Goal: Information Seeking & Learning: Learn about a topic

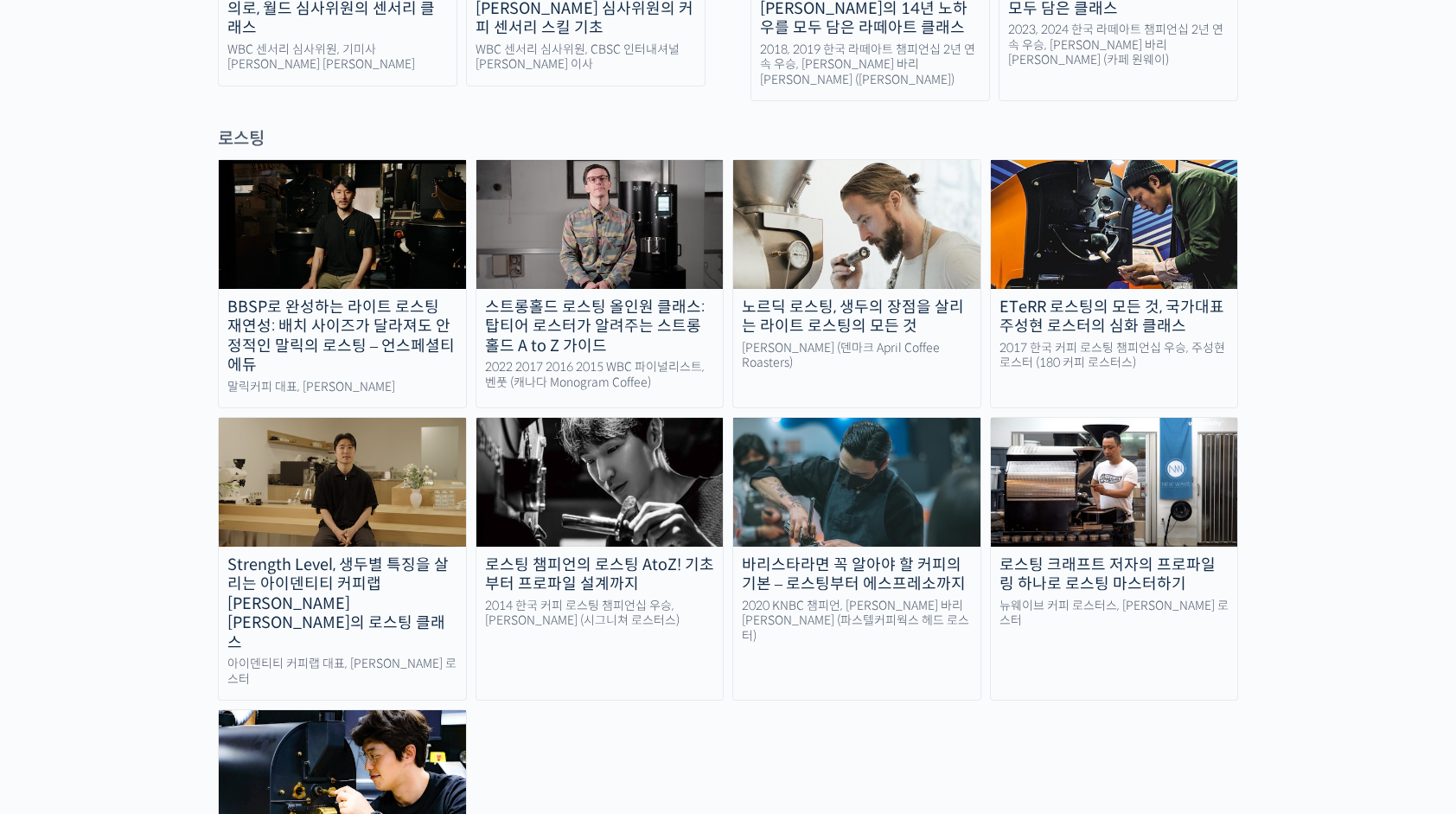
scroll to position [1557, 0]
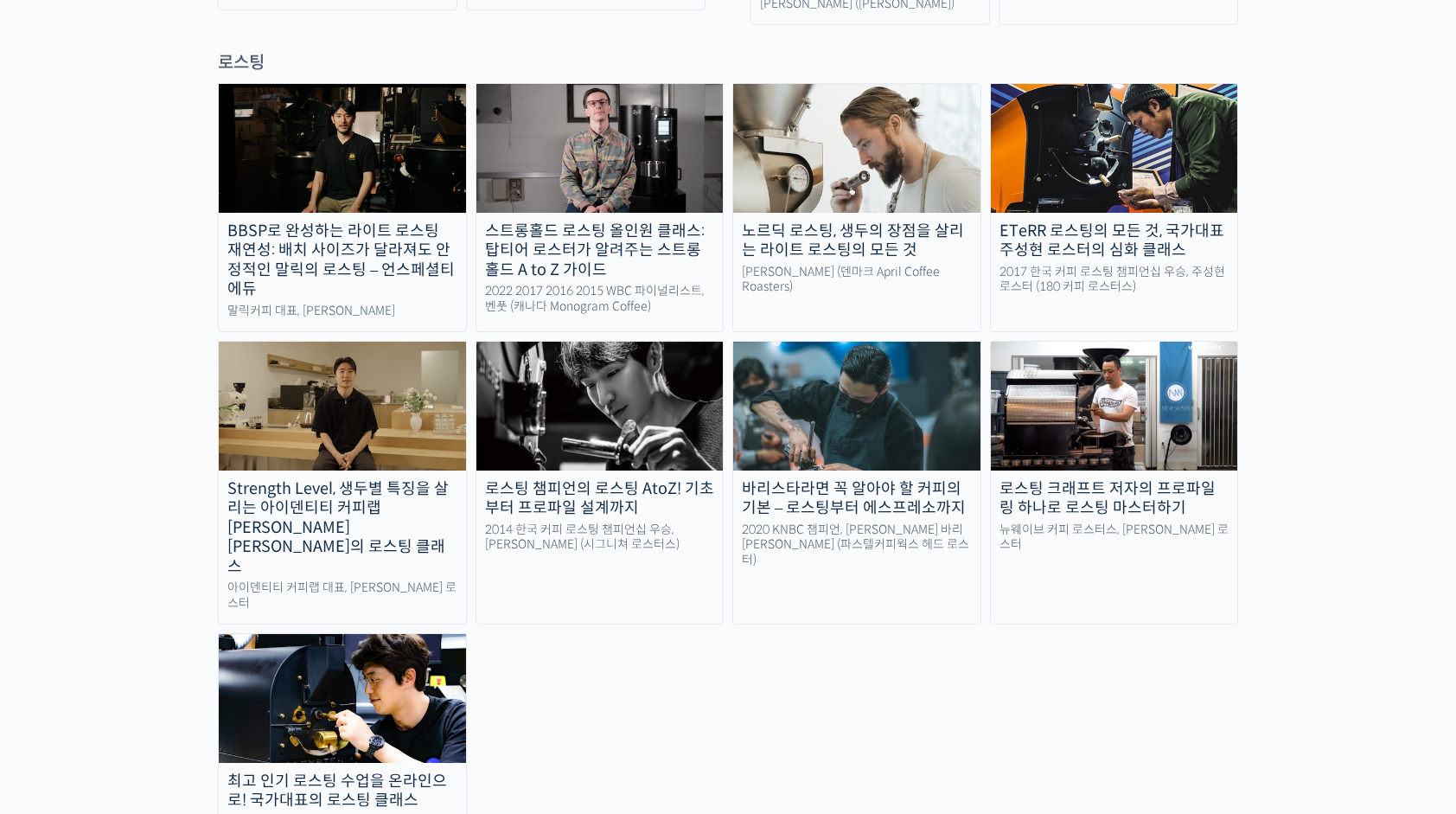
click at [887, 221] on div "노르딕 로스팅, 생두의 장점을 살리는 라이트 로스팅의 모든 것" at bounding box center [857, 241] width 247 height 39
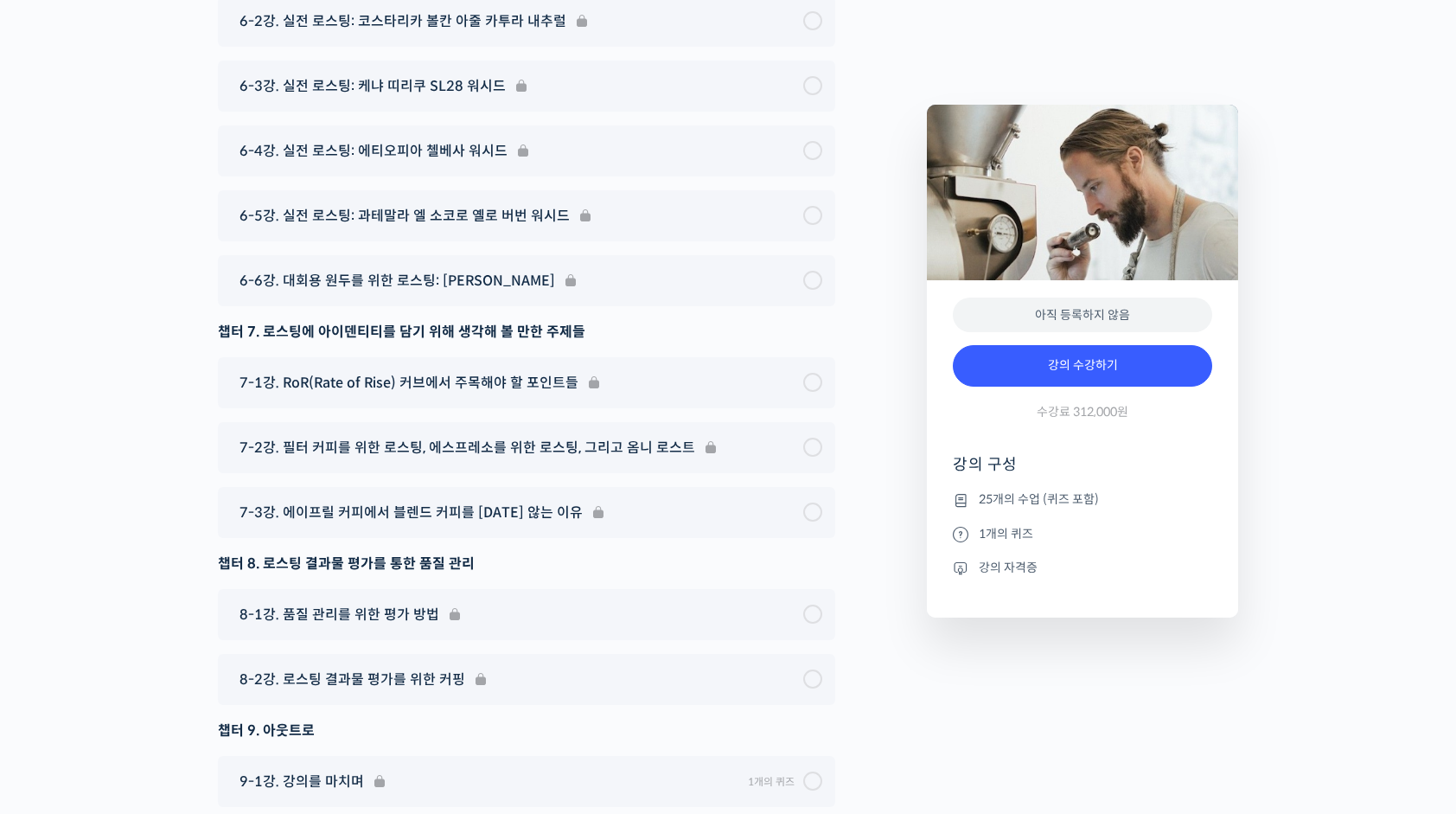
scroll to position [10533, 0]
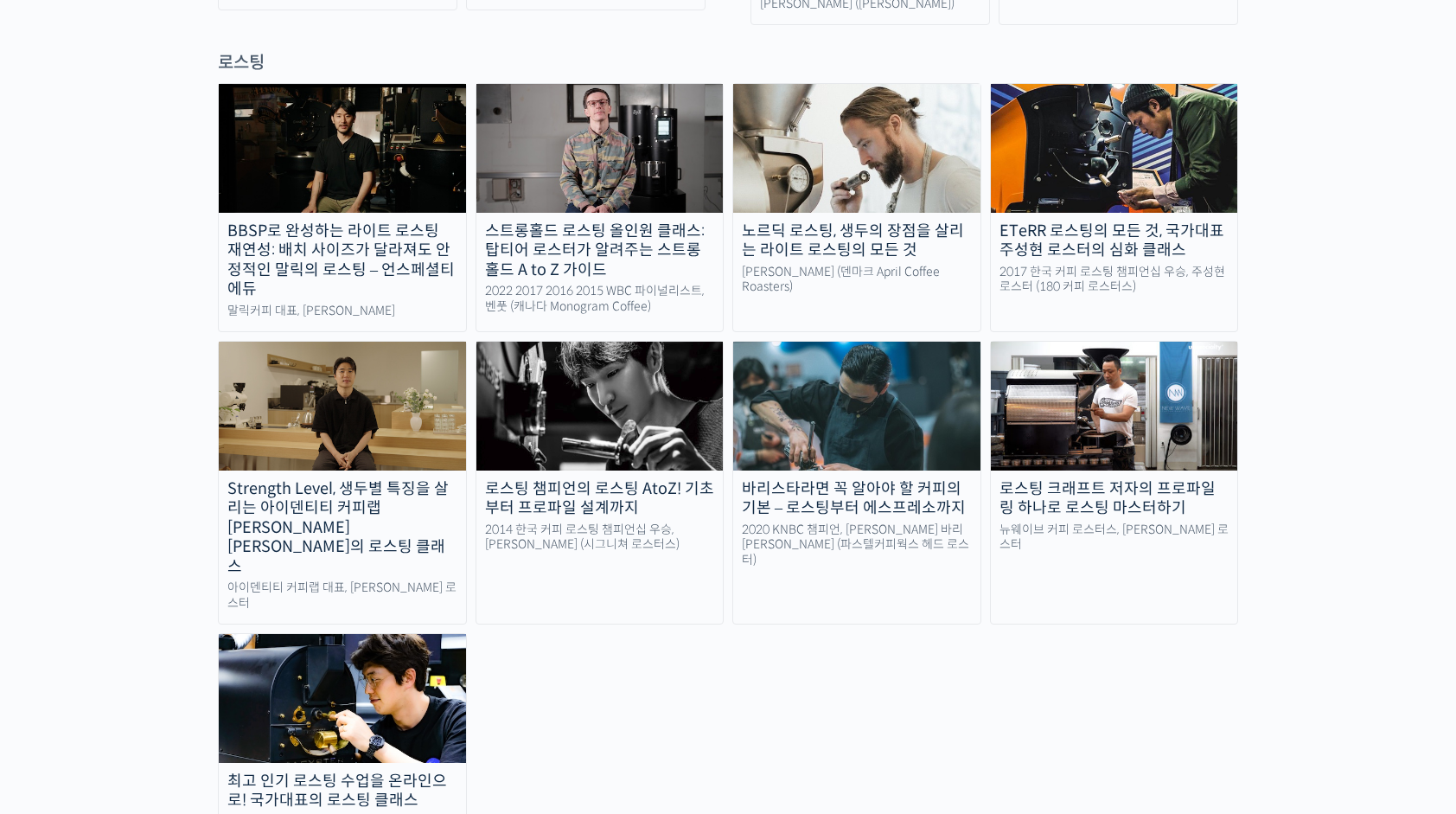
scroll to position [1297, 0]
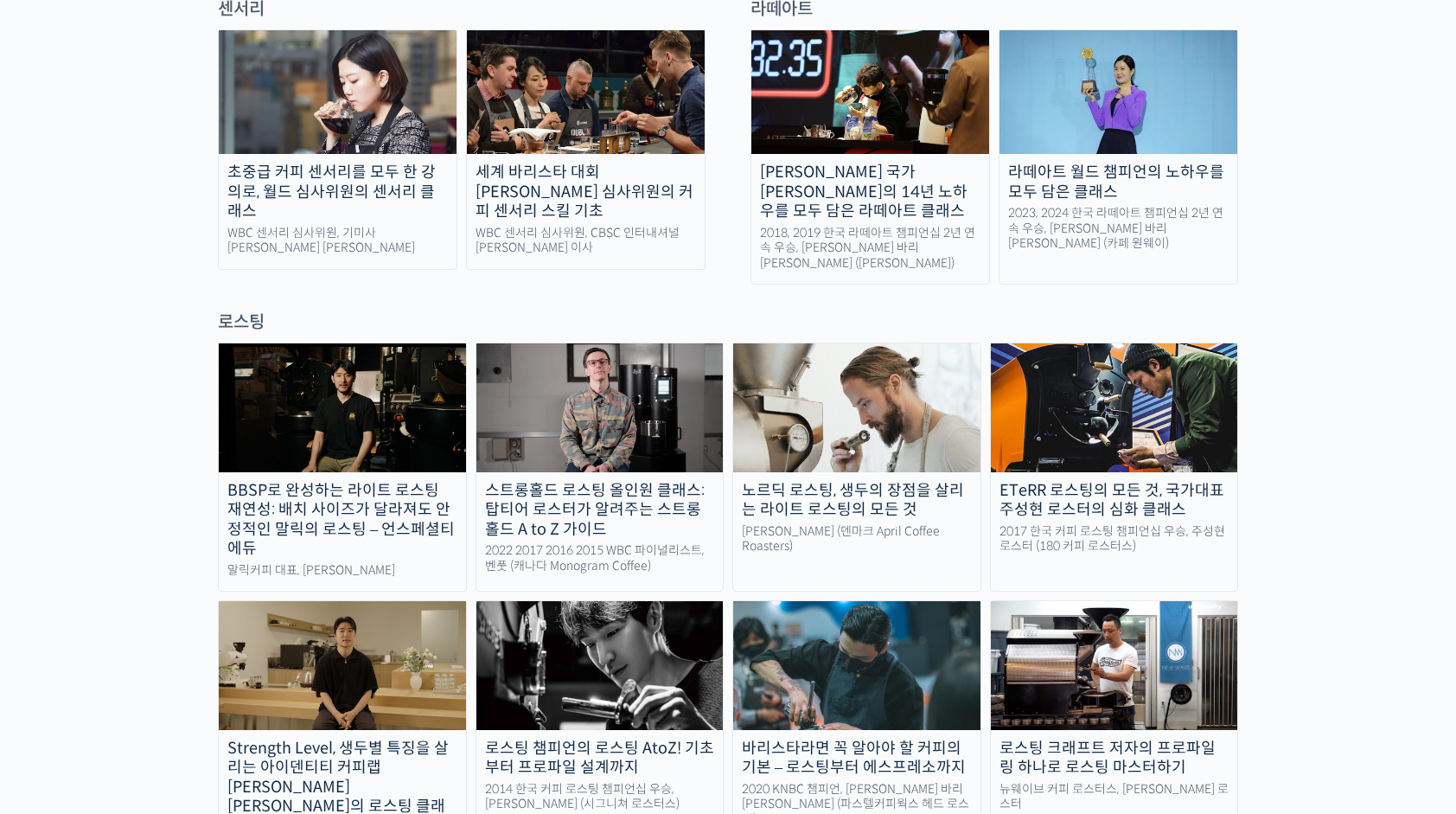
click at [593, 481] on div "스트롱홀드 로스팅 올인원 클래스: 탑티어 로스터가 알려주는 스트롱홀드 A to Z 가이드" at bounding box center [600, 511] width 247 height 59
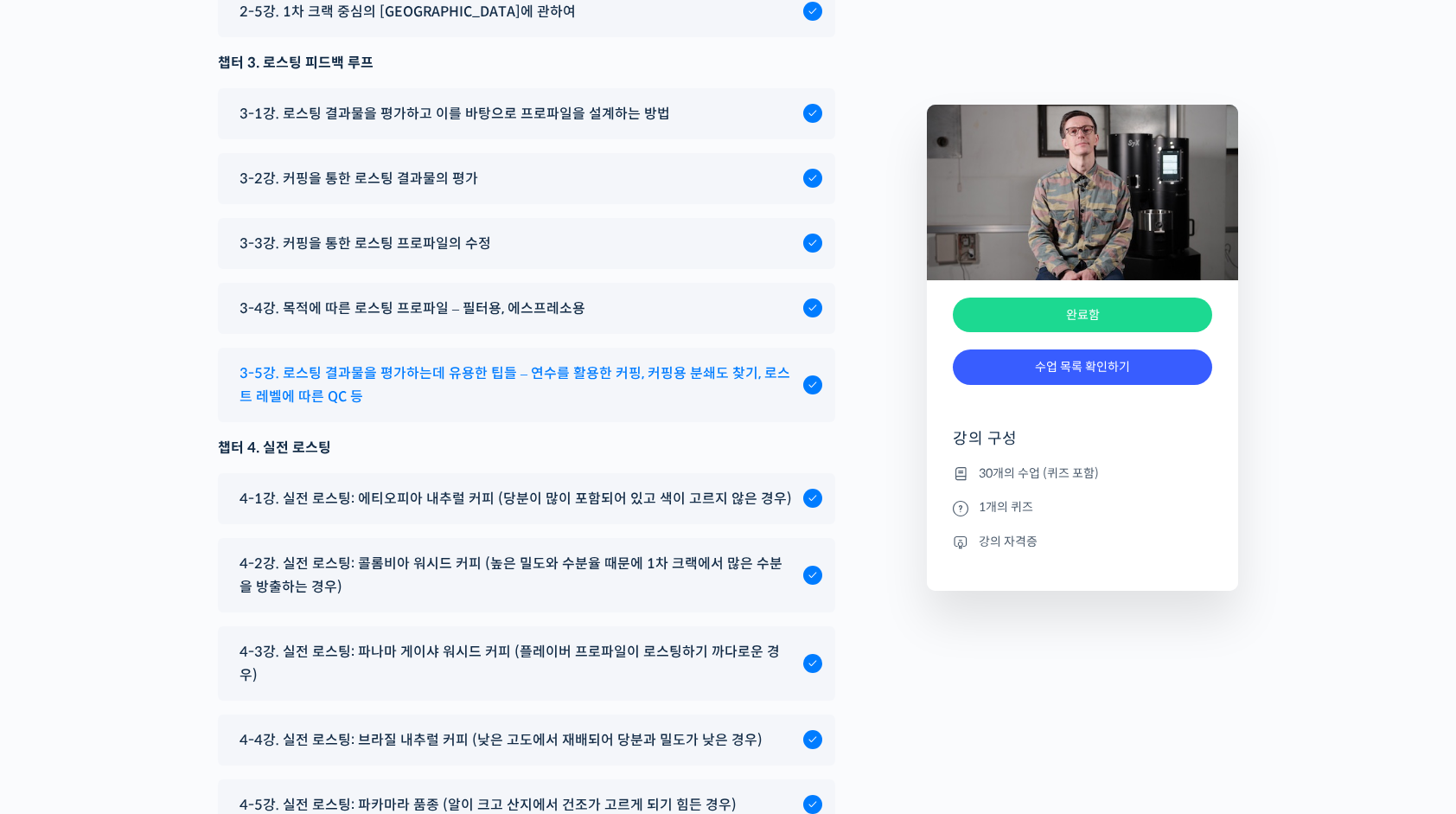
scroll to position [9340, 0]
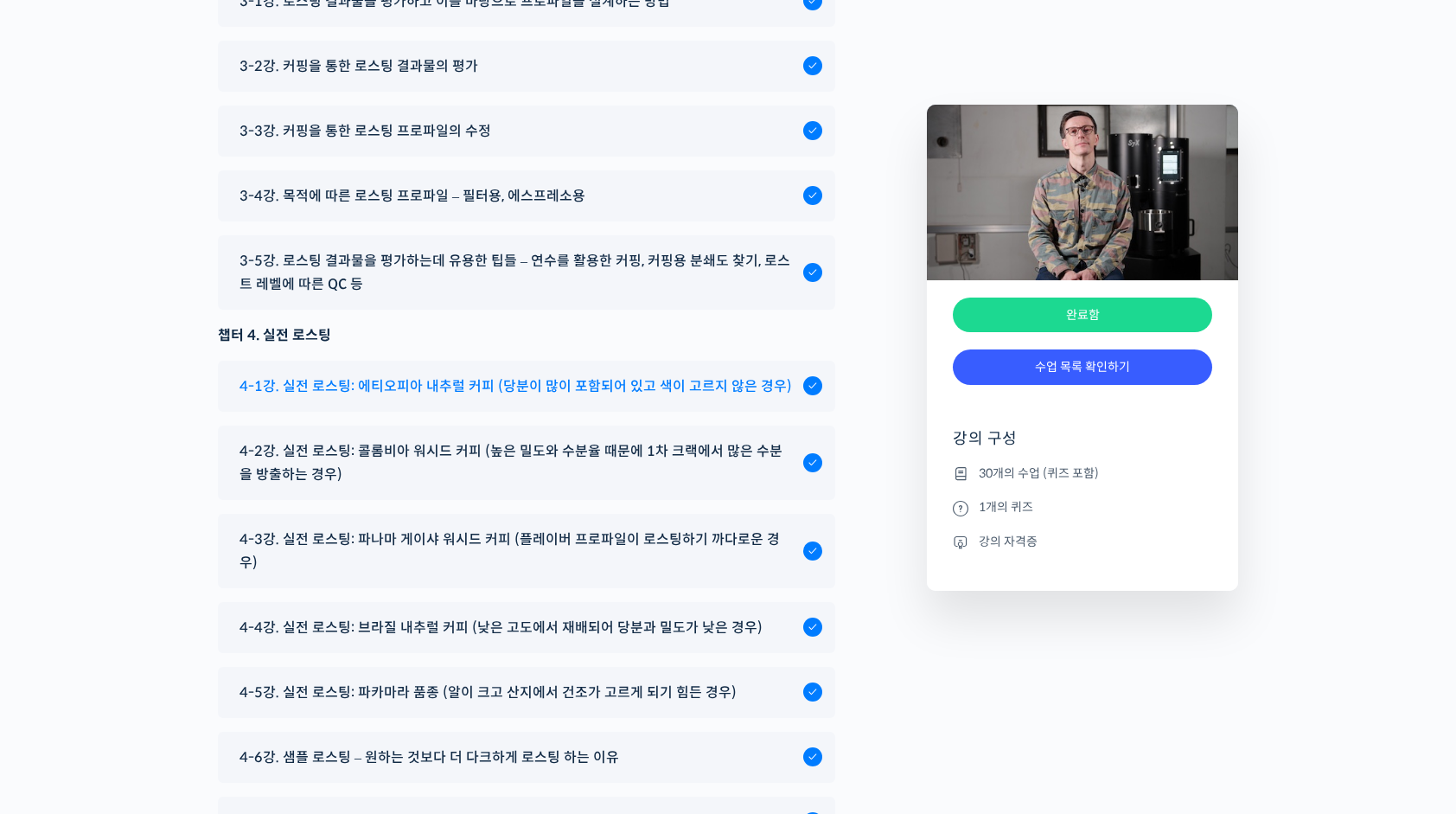
click at [564, 398] on span "4-1강. 실전 로스팅: 에티오피아 내추럴 커피 (당분이 많이 포함되어 있고 색이 고르지 않은 경우)" at bounding box center [515, 385] width 552 height 23
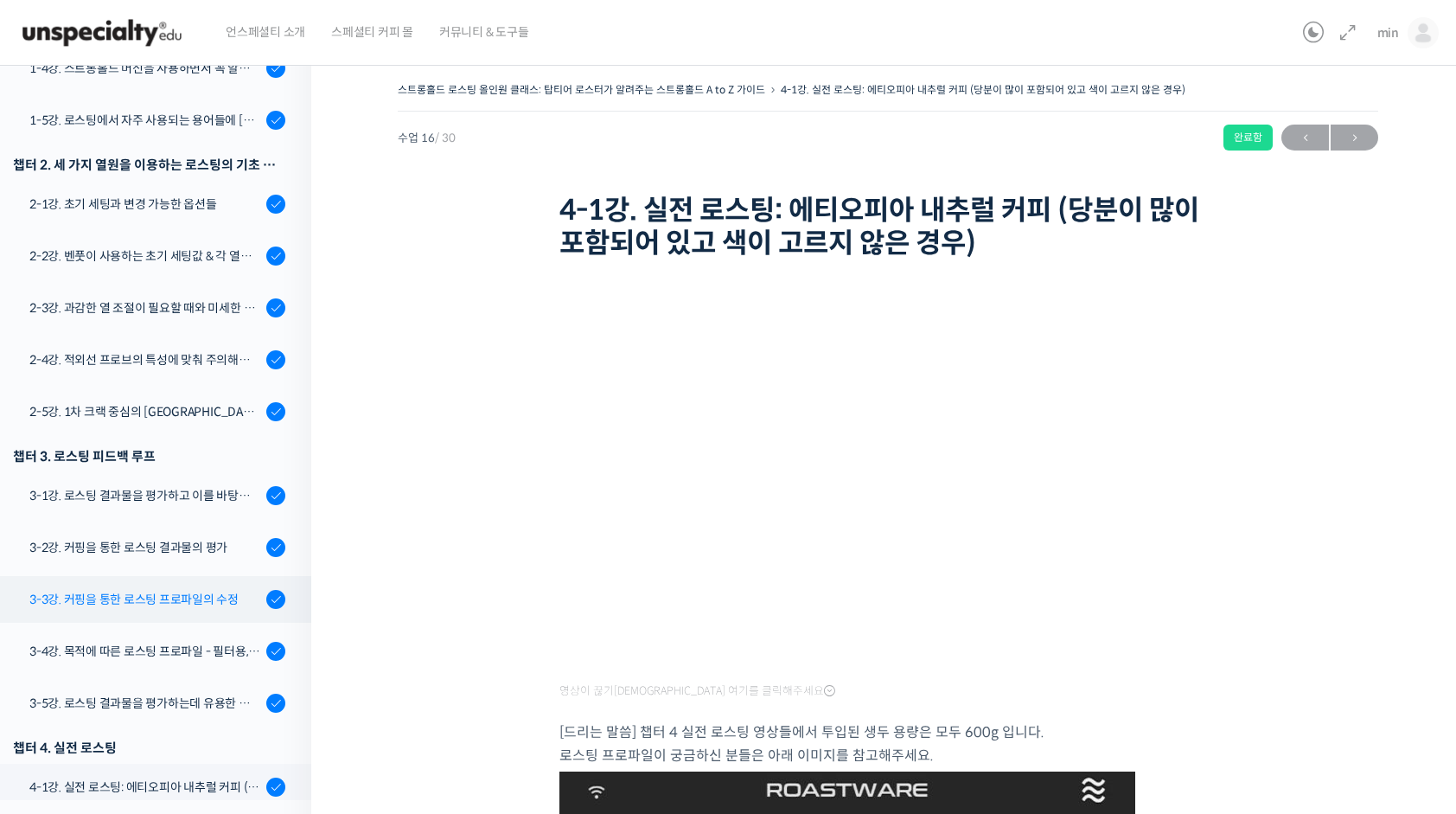
scroll to position [429, 0]
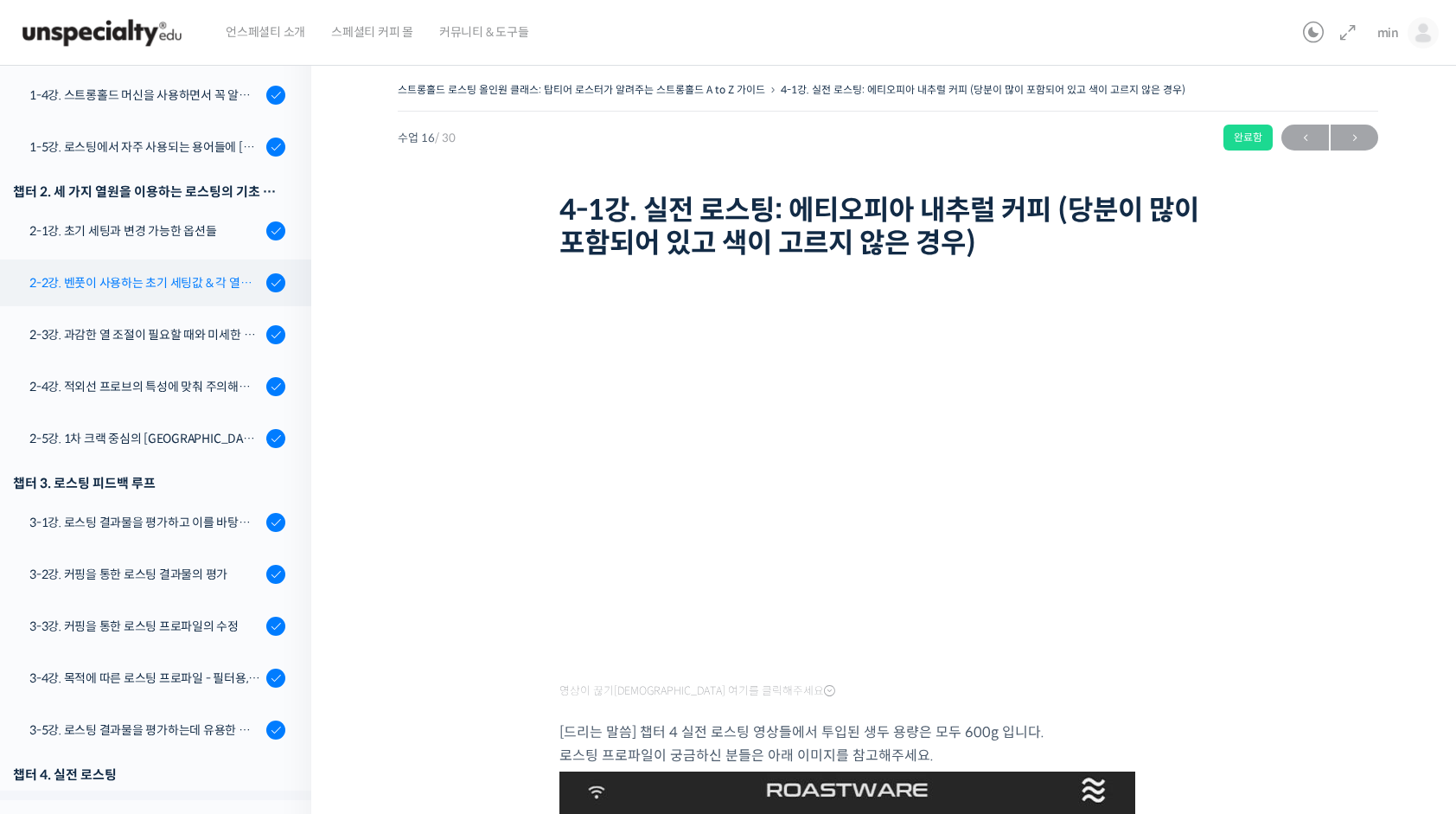
click at [180, 289] on div "2-2강. 벤풋이 사용하는 초기 세팅값 & 각 열원이 하는 역할" at bounding box center [145, 282] width 231 height 19
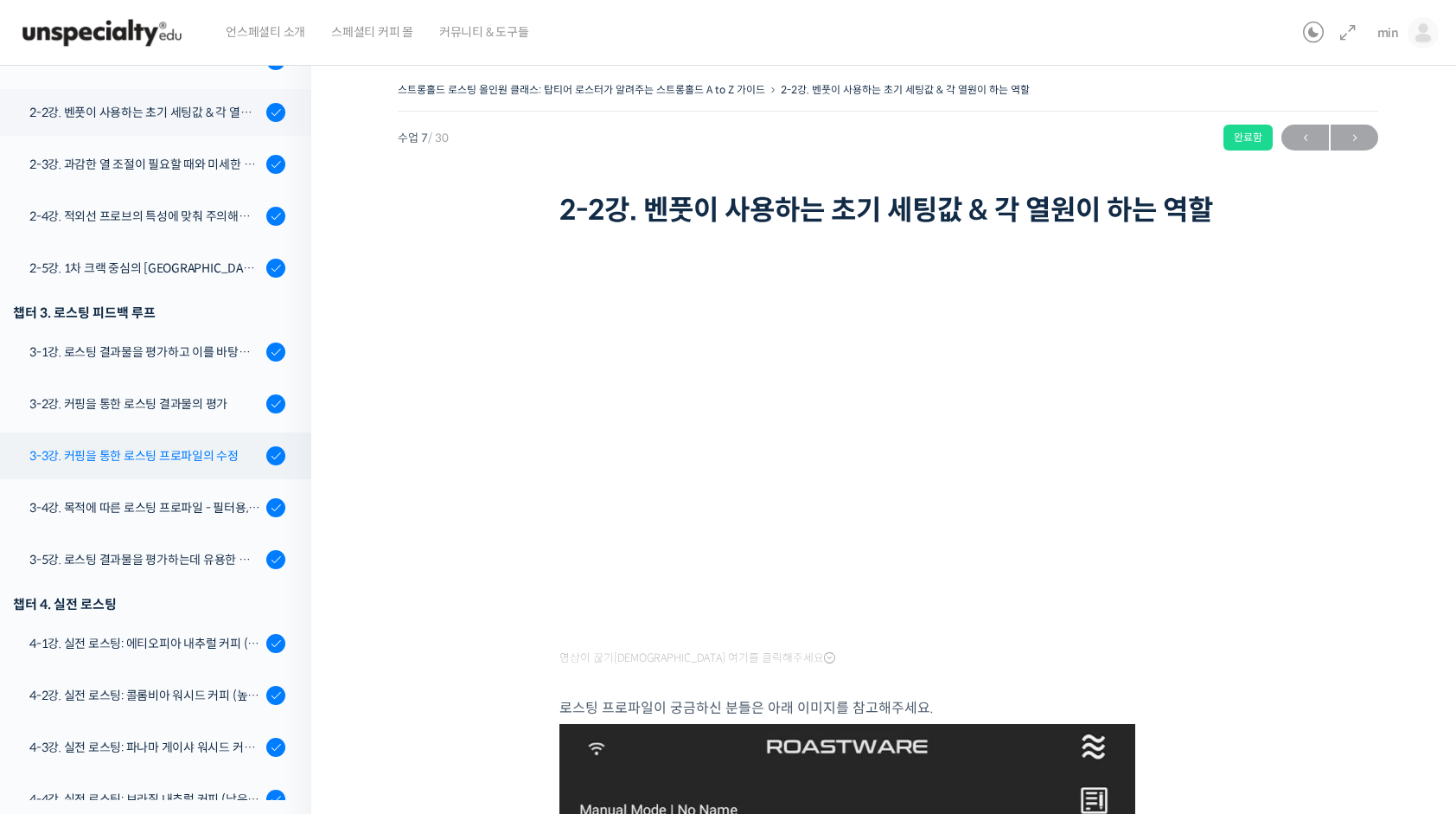
scroll to position [778, 0]
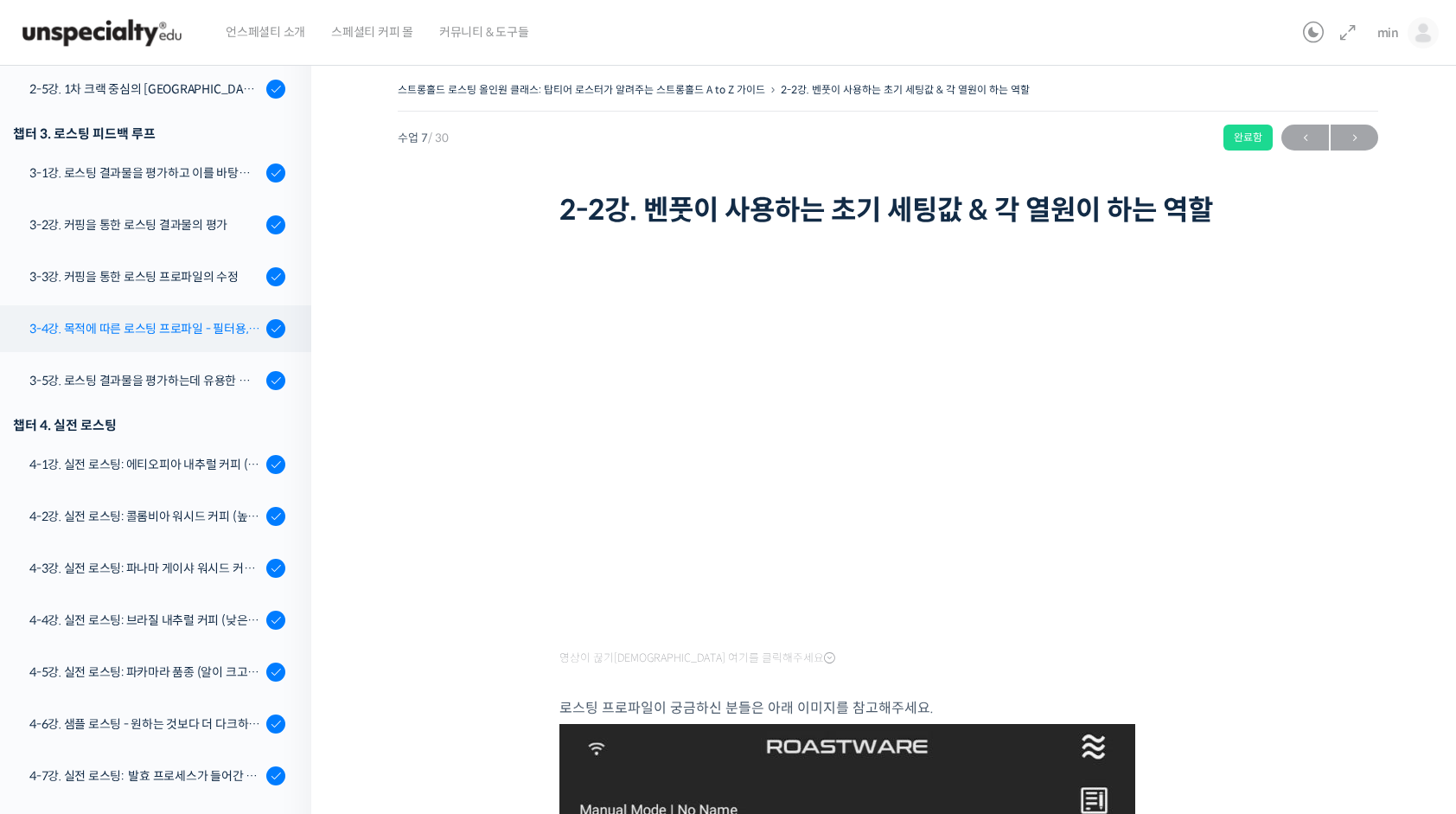
click at [190, 325] on div "3-4강. 목적에 따른 로스팅 프로파일 - 필터용, 에스프레소용" at bounding box center [145, 328] width 231 height 19
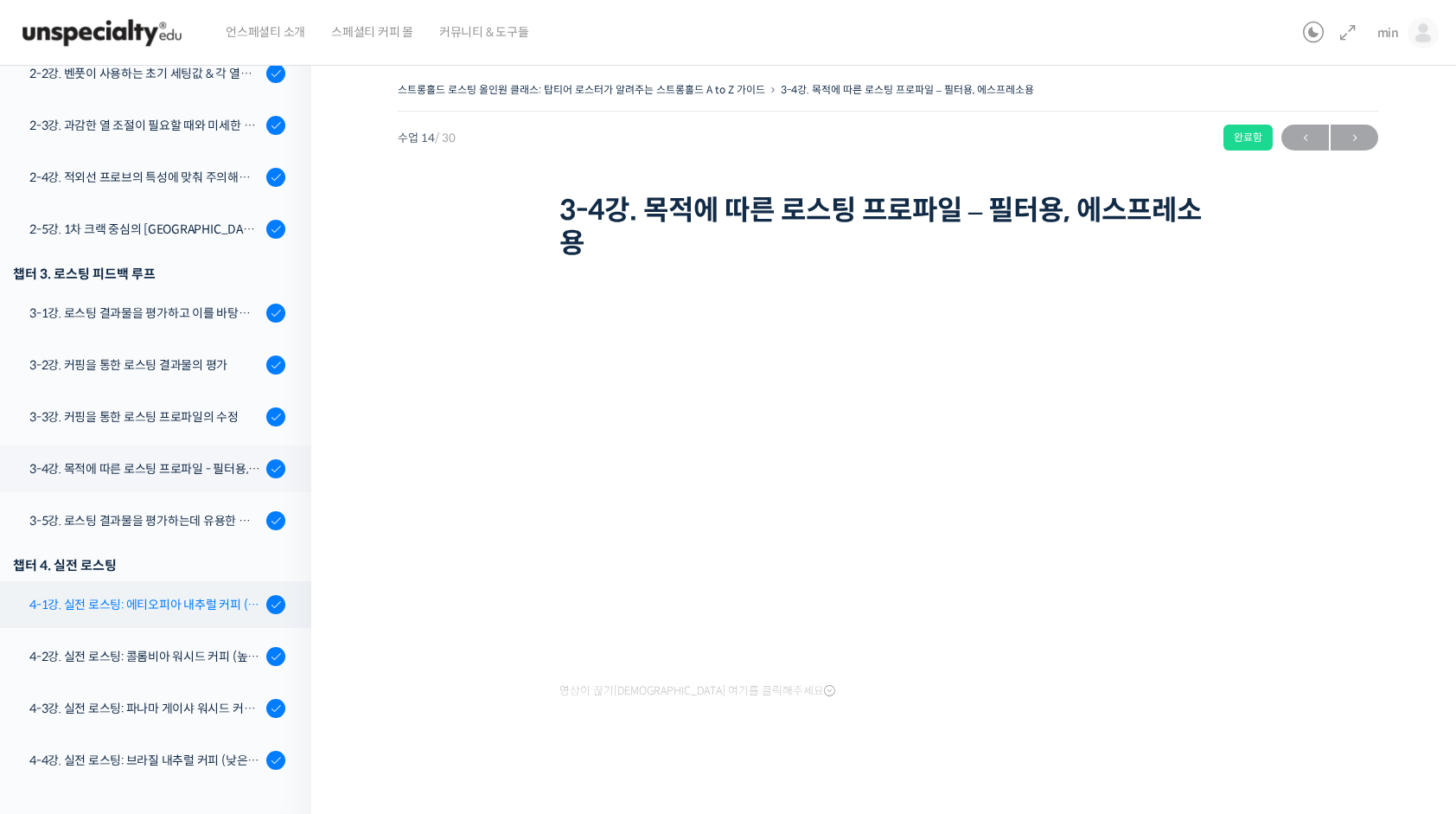
scroll to position [725, 0]
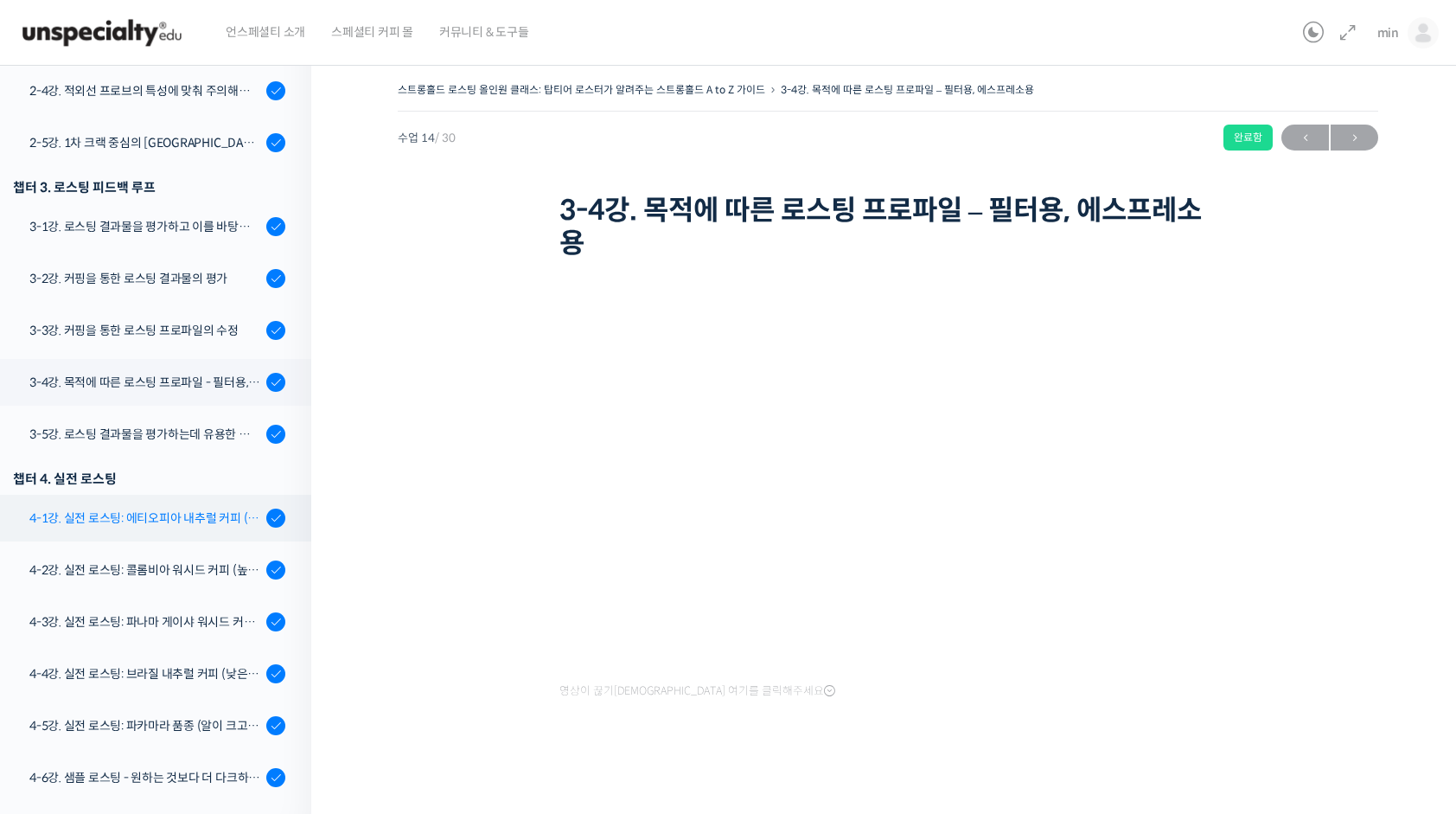
click at [179, 516] on div "4-1강. 실전 로스팅: 에티오피아 내추럴 커피 (당분이 많이 포함되어 있고 색이 고르지 않은 경우)" at bounding box center [145, 518] width 231 height 19
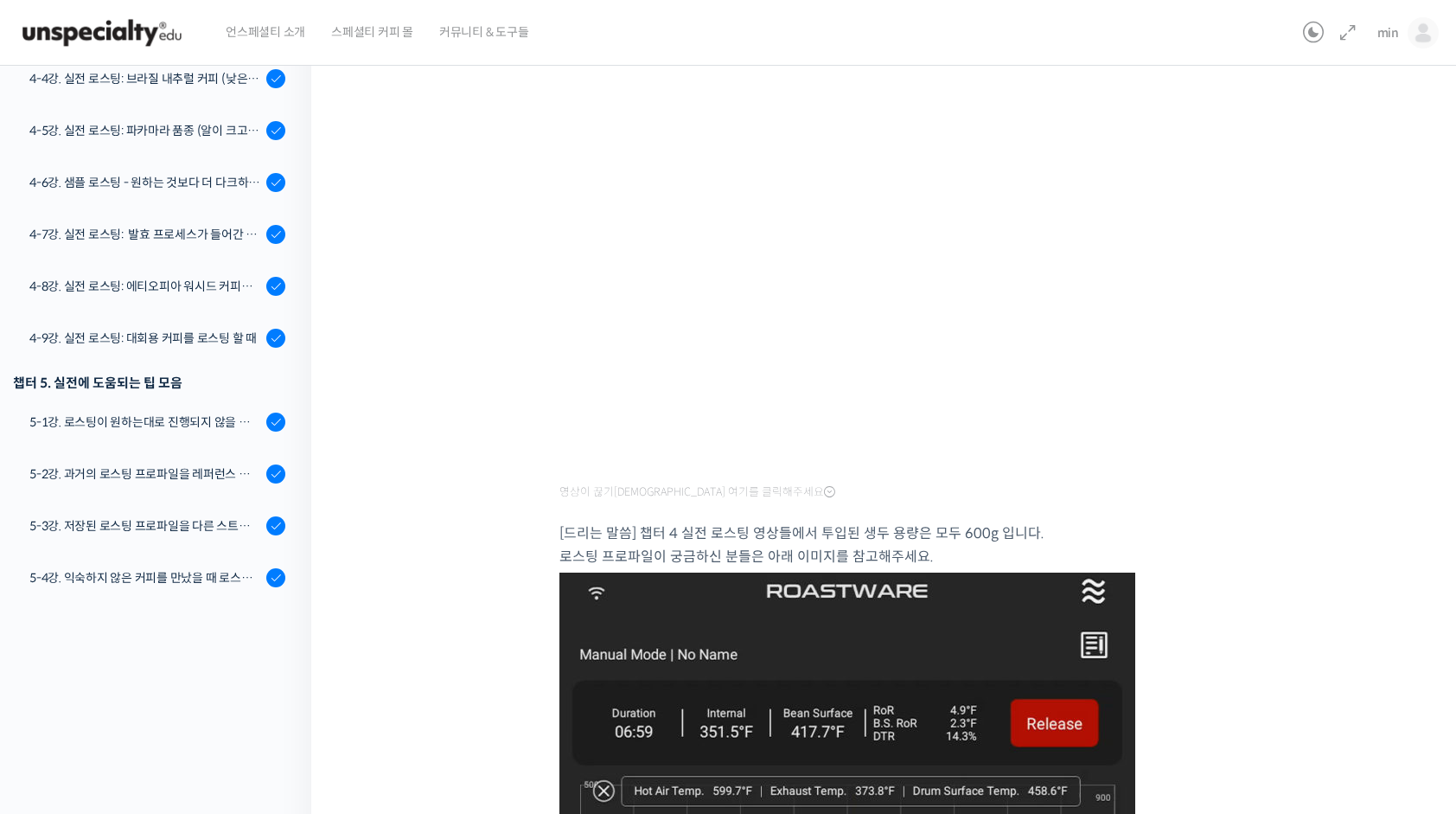
scroll to position [259, 0]
